Goal: Task Accomplishment & Management: Use online tool/utility

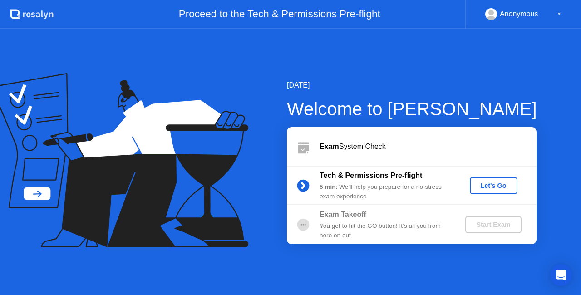
click at [489, 191] on button "Let's Go" at bounding box center [493, 185] width 48 height 17
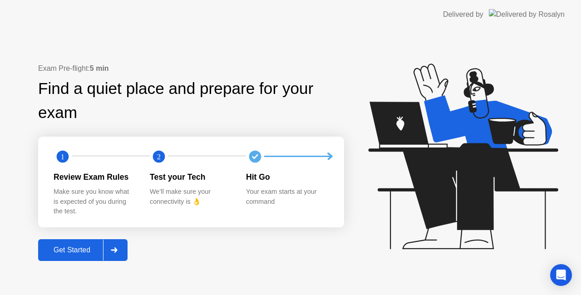
click at [78, 254] on div "Get Started" at bounding box center [72, 250] width 62 height 8
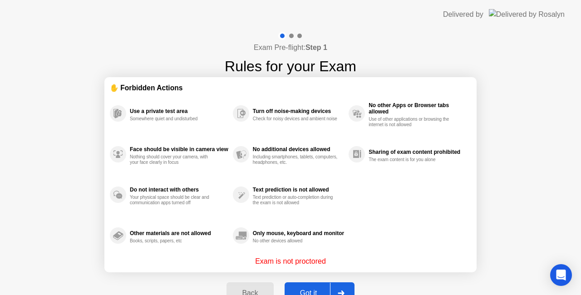
click at [293, 262] on p "Exam is not proctored" at bounding box center [290, 261] width 71 height 11
click at [256, 287] on button "Back" at bounding box center [249, 293] width 47 height 22
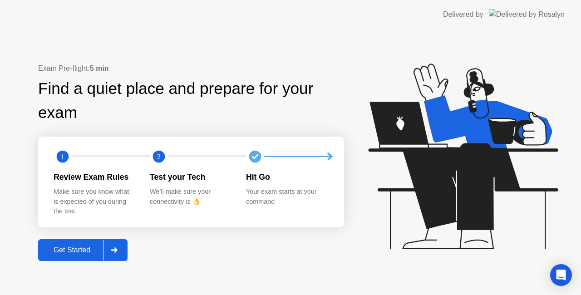
click at [109, 247] on div at bounding box center [114, 249] width 22 height 21
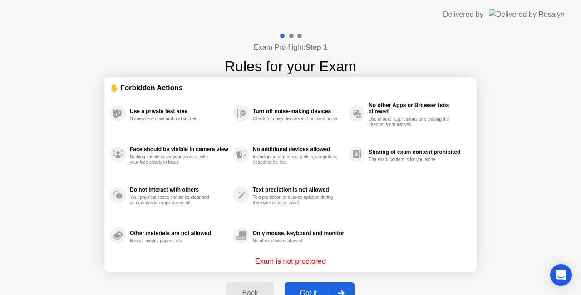
click at [317, 284] on button "Got it" at bounding box center [319, 293] width 70 height 22
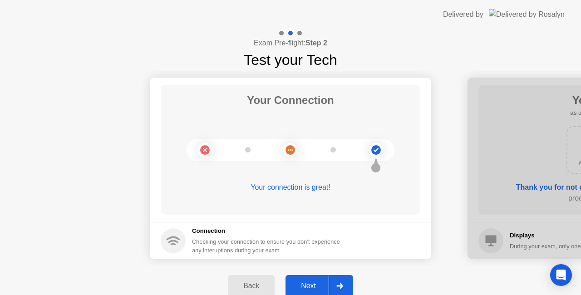
click at [368, 144] on icon at bounding box center [375, 150] width 37 height 37
click at [372, 147] on circle at bounding box center [376, 150] width 10 height 10
click at [289, 187] on div "Your connection is great!" at bounding box center [290, 187] width 259 height 11
drag, startPoint x: 500, startPoint y: 200, endPoint x: 425, endPoint y: 180, distance: 77.8
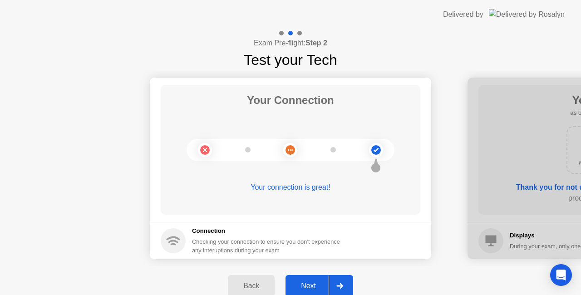
click at [310, 286] on div "Next" at bounding box center [308, 286] width 40 height 8
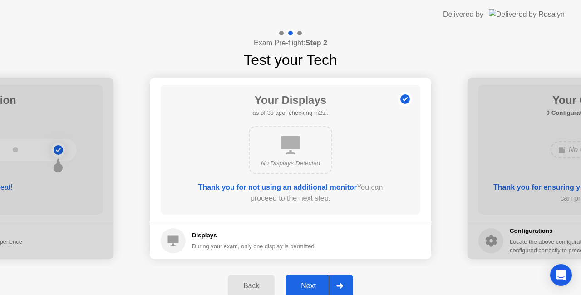
click at [315, 284] on div "Next" at bounding box center [308, 286] width 40 height 8
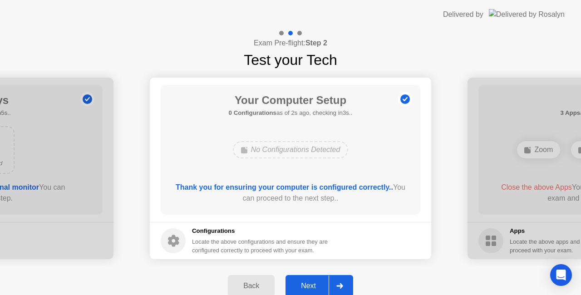
click at [315, 284] on div "Next" at bounding box center [308, 286] width 40 height 8
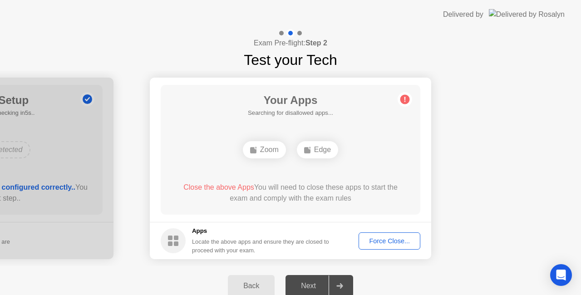
click at [311, 114] on h5 "Searching for disallowed apps..." at bounding box center [290, 112] width 85 height 9
click at [215, 185] on span "Close the above App" at bounding box center [213, 187] width 67 height 8
click at [371, 237] on div "Force Close..." at bounding box center [388, 240] width 55 height 7
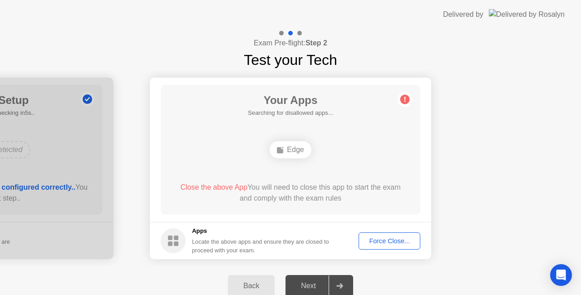
click at [248, 112] on h5 "Searching for disallowed apps..." at bounding box center [290, 112] width 85 height 9
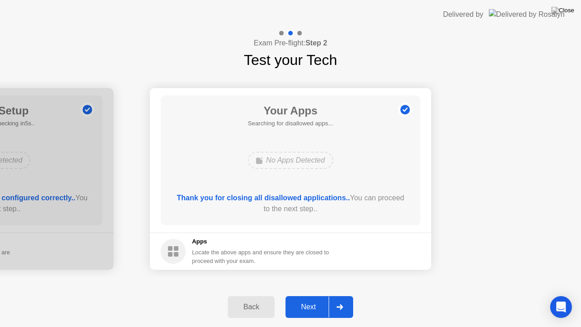
click at [307, 294] on div "Next" at bounding box center [308, 307] width 40 height 8
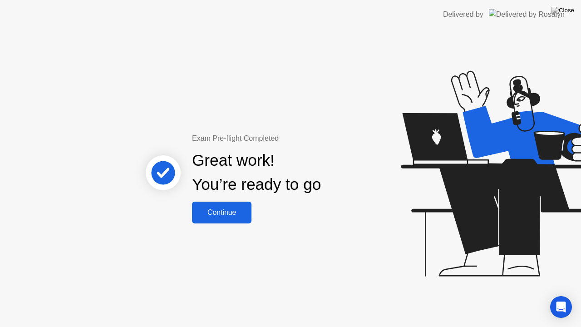
click at [233, 215] on div "Continue" at bounding box center [222, 212] width 54 height 8
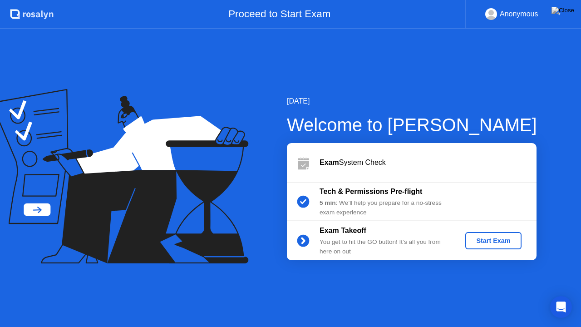
click at [505, 246] on button "Start Exam" at bounding box center [493, 240] width 56 height 17
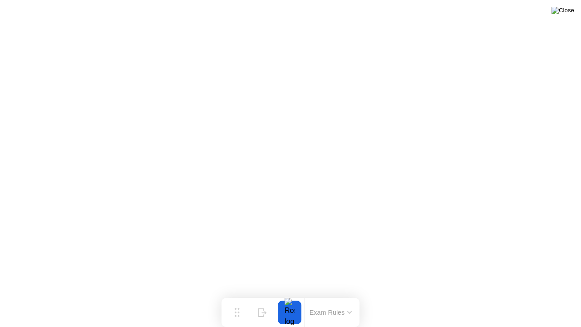
click at [565, 14] on img at bounding box center [562, 10] width 23 height 7
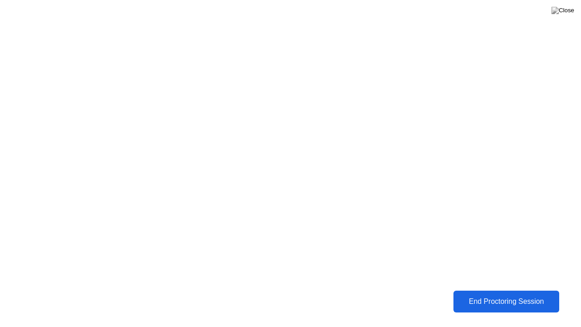
click at [514, 294] on div "End Proctoring Session" at bounding box center [506, 301] width 100 height 8
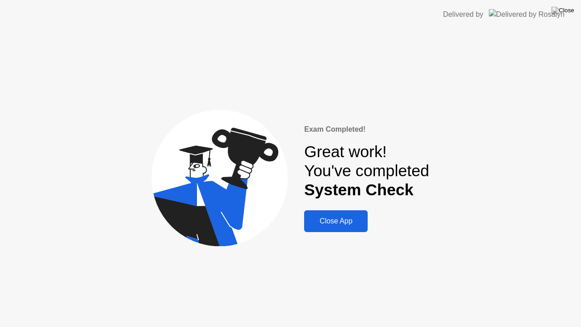
click at [347, 215] on button "Close App" at bounding box center [335, 221] width 63 height 22
